Goal: Find specific page/section: Find specific page/section

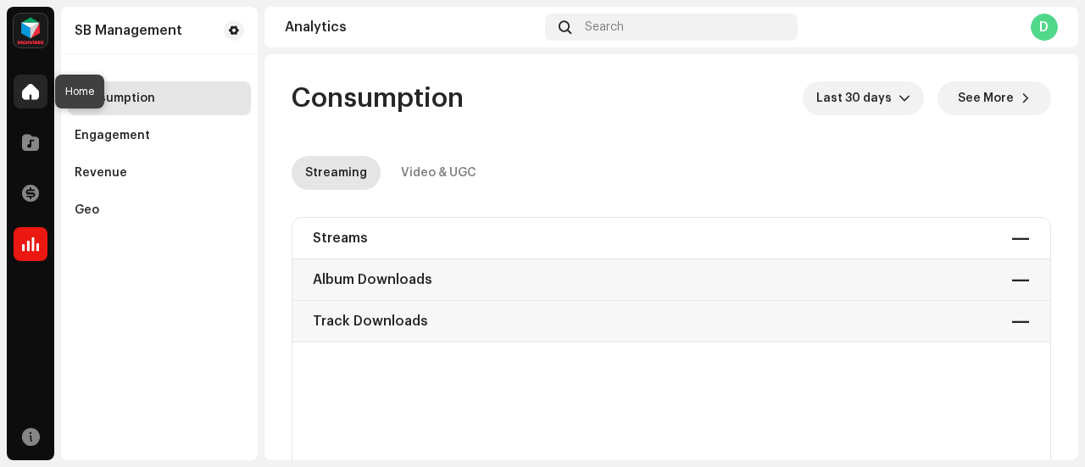
click at [31, 93] on span at bounding box center [30, 92] width 17 height 14
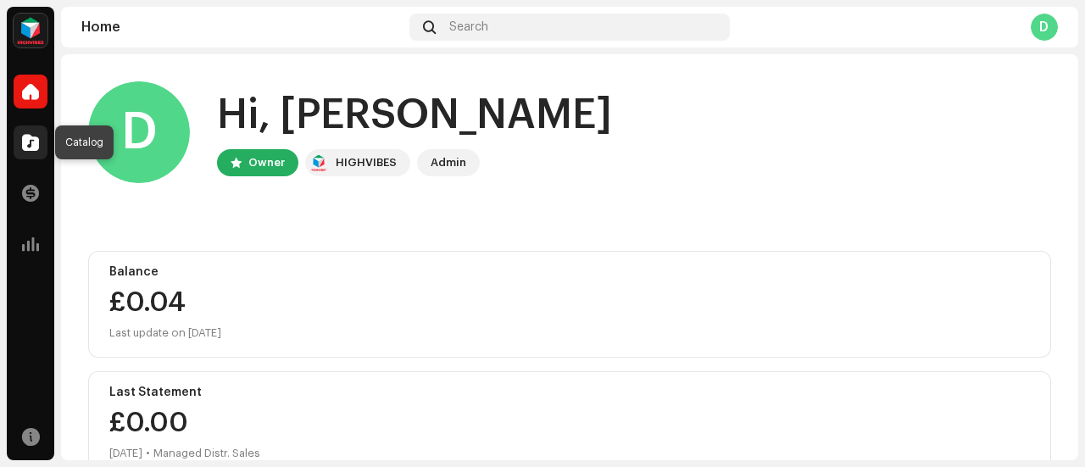
click at [25, 149] on span at bounding box center [30, 143] width 17 height 14
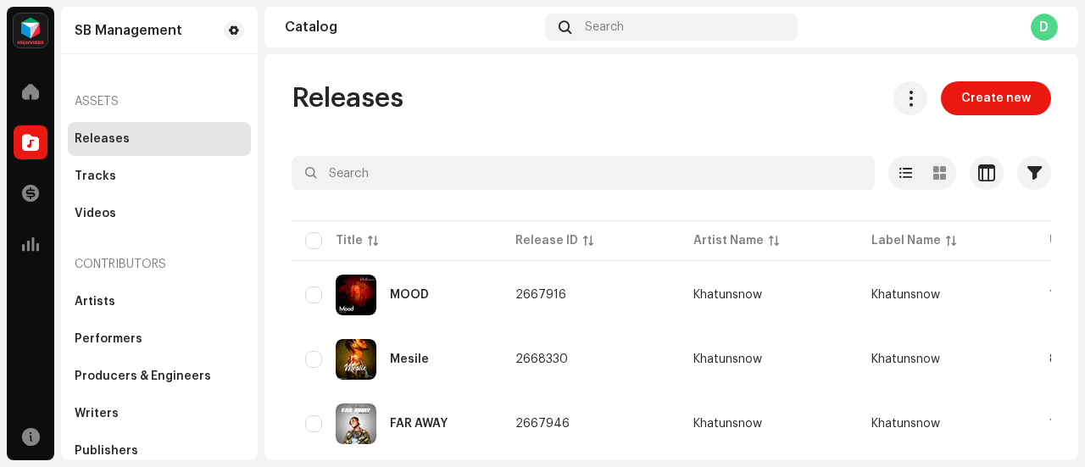
scroll to position [88, 0]
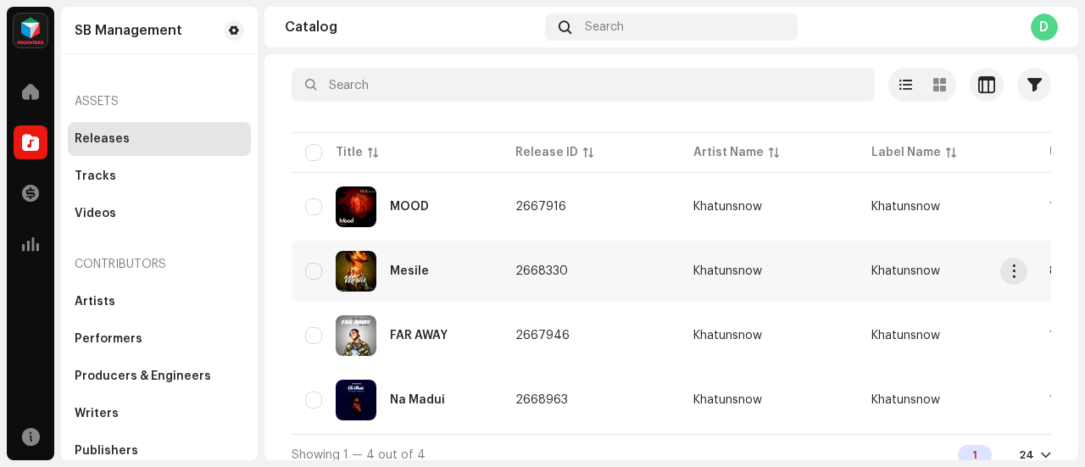
click at [417, 279] on div "Mesile" at bounding box center [396, 271] width 183 height 41
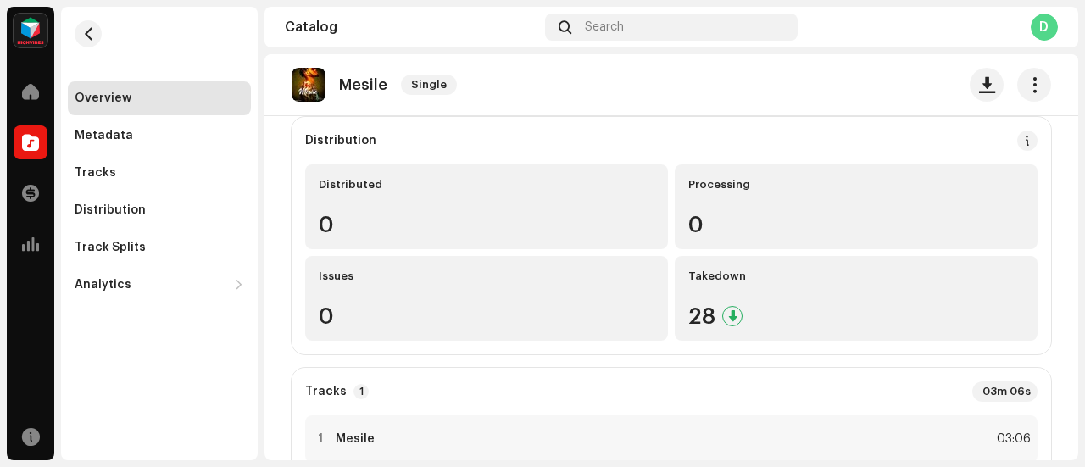
scroll to position [131, 0]
